Goal: Check status: Check status

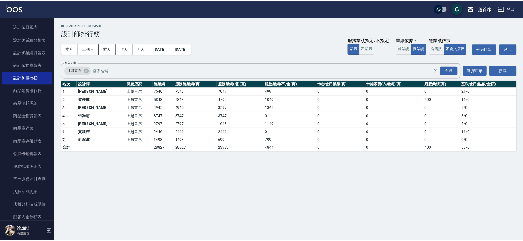
scroll to position [388, 0]
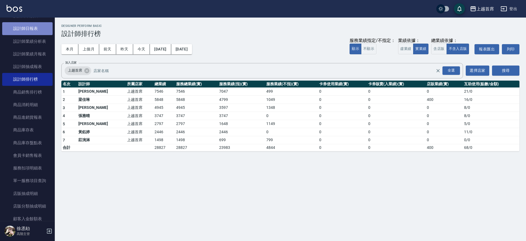
click at [32, 26] on link "設計師日報表" at bounding box center [27, 28] width 50 height 13
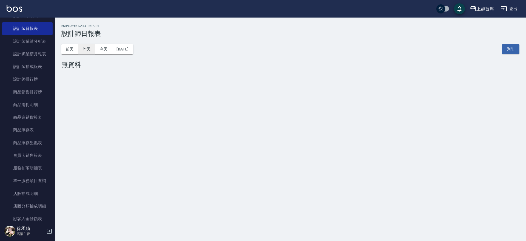
click at [87, 50] on button "昨天" at bounding box center [86, 49] width 17 height 10
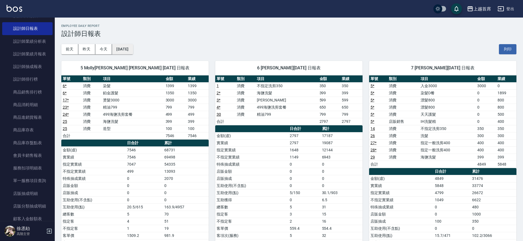
click at [133, 48] on button "[DATE]" at bounding box center [122, 49] width 21 height 10
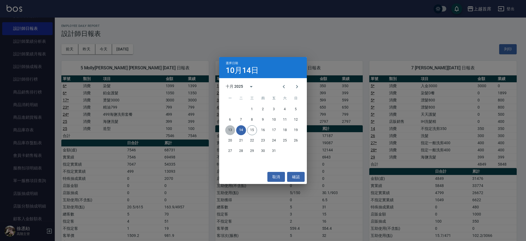
click at [230, 129] on button "13" at bounding box center [230, 130] width 10 height 10
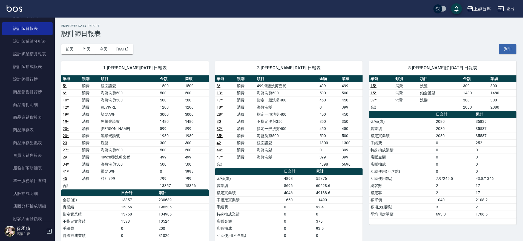
click at [132, 51] on button "[DATE]" at bounding box center [122, 49] width 21 height 10
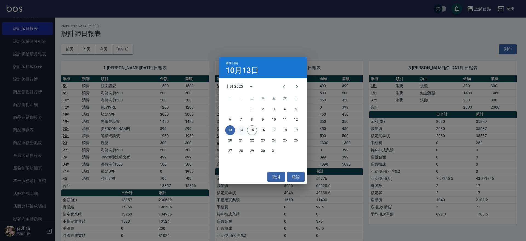
click at [245, 127] on button "14" at bounding box center [241, 130] width 10 height 10
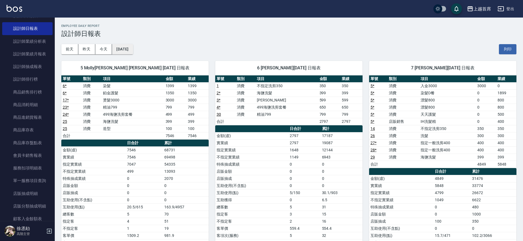
click at [133, 47] on button "[DATE]" at bounding box center [122, 49] width 21 height 10
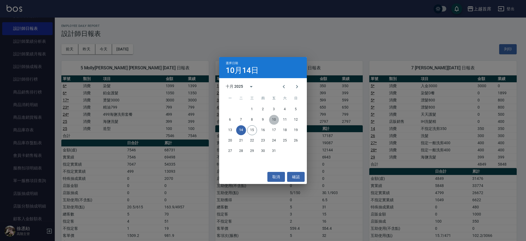
click at [274, 119] on button "10" at bounding box center [274, 120] width 10 height 10
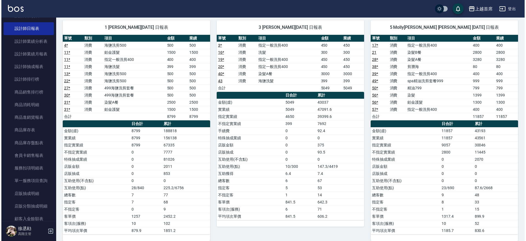
scroll to position [28, 0]
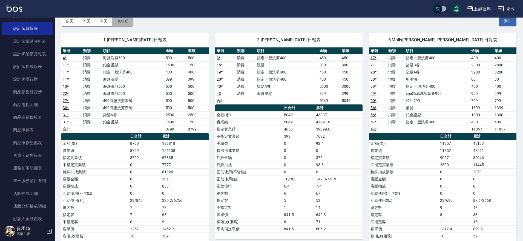
click at [133, 23] on button "[DATE]" at bounding box center [122, 21] width 21 height 10
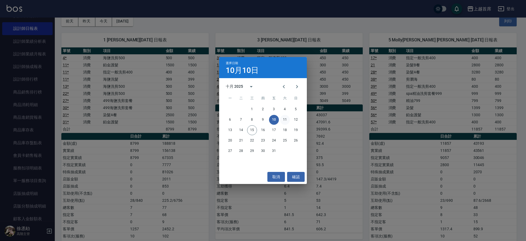
click at [284, 123] on button "11" at bounding box center [285, 120] width 10 height 10
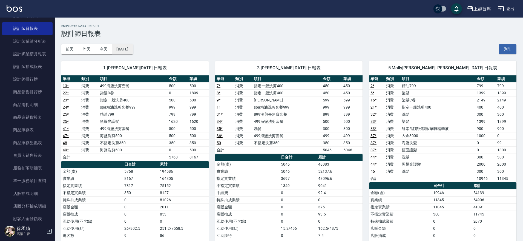
click at [133, 50] on button "[DATE]" at bounding box center [122, 49] width 21 height 10
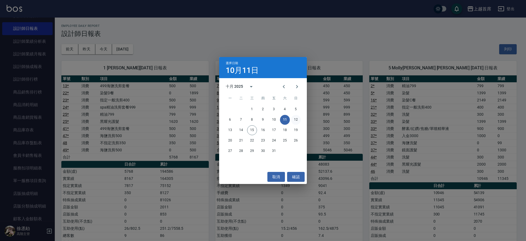
click at [299, 119] on button "12" at bounding box center [296, 120] width 10 height 10
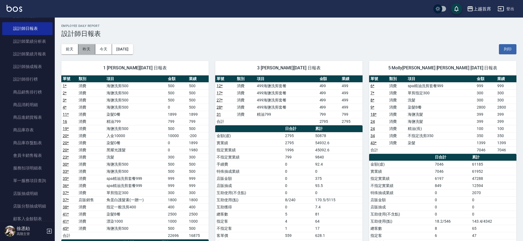
click at [87, 51] on button "昨天" at bounding box center [86, 49] width 17 height 10
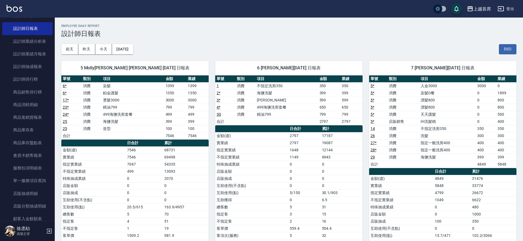
click at [372, 63] on div "7 [PERSON_NAME][DATE] 日報表" at bounding box center [442, 68] width 147 height 14
